Goal: Entertainment & Leisure: Consume media (video, audio)

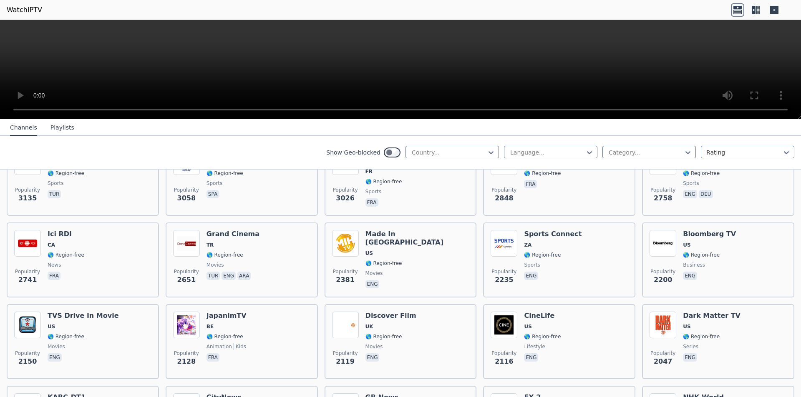
scroll to position [417, 0]
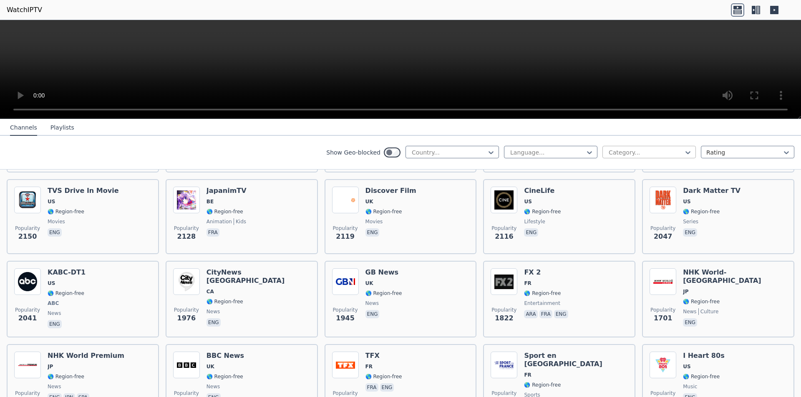
click at [636, 156] on div at bounding box center [646, 152] width 76 height 8
type input "*"
type input "***"
click at [624, 171] on div "Sports" at bounding box center [648, 170] width 93 height 15
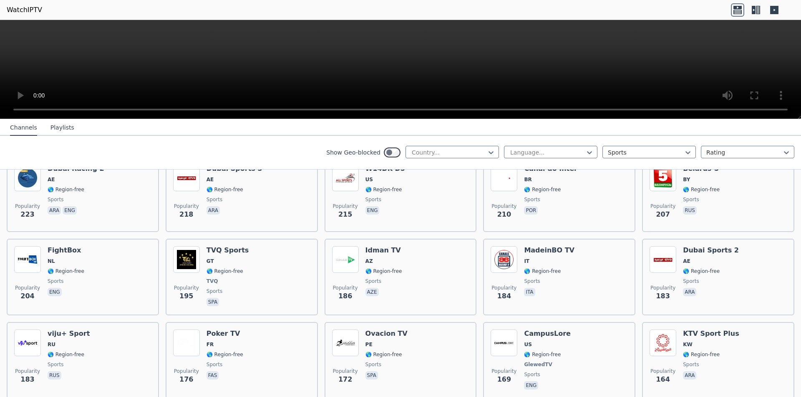
scroll to position [1042, 0]
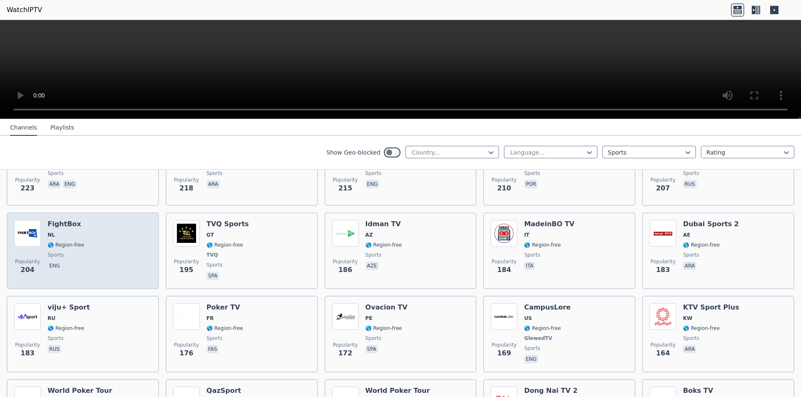
click at [53, 220] on h6 "FightBox" at bounding box center [66, 224] width 37 height 8
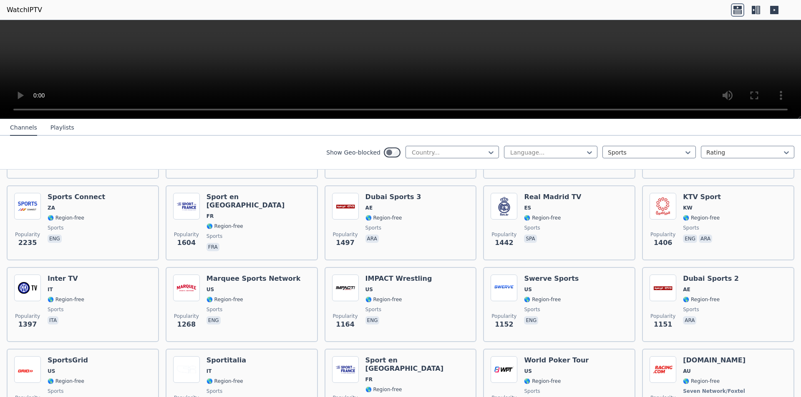
scroll to position [0, 0]
